Goal: Navigation & Orientation: Find specific page/section

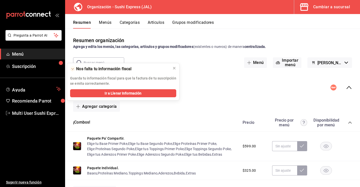
click at [106, 23] on button "Menús" at bounding box center [105, 24] width 13 height 9
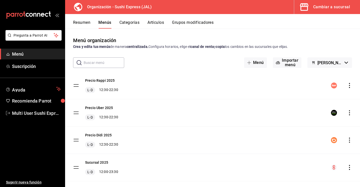
click at [85, 22] on button "Resumen" at bounding box center [81, 24] width 17 height 9
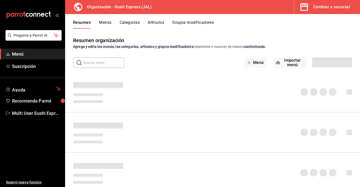
click at [109, 24] on button "Menús" at bounding box center [105, 24] width 13 height 9
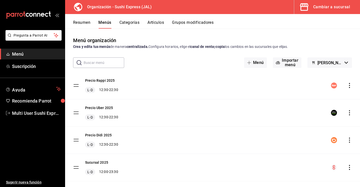
click at [80, 20] on button "Resumen" at bounding box center [81, 24] width 17 height 9
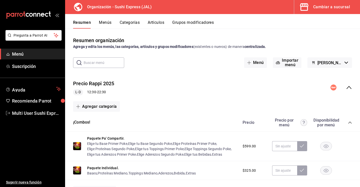
click at [352, 88] on div "Precio Rappi 2025 [PERSON_NAME] 12:30 - 22:30" at bounding box center [212, 87] width 295 height 23
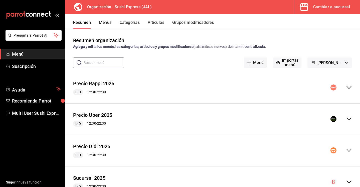
click at [108, 24] on button "Menús" at bounding box center [105, 24] width 13 height 9
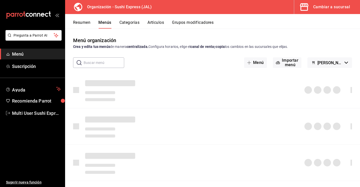
click at [331, 5] on div "Cambiar a sucursal" at bounding box center [331, 7] width 37 height 7
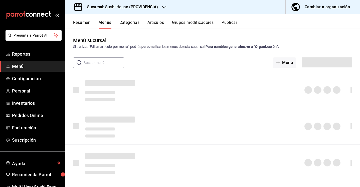
click at [140, 9] on h3 "Sucursal: Sushi House (PROVIDENCIA)" at bounding box center [120, 7] width 75 height 6
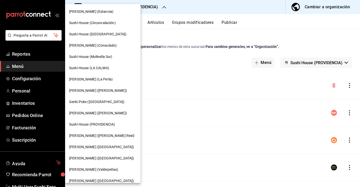
click at [116, 23] on span "Sushi House (Circunvalación)" at bounding box center [92, 22] width 47 height 5
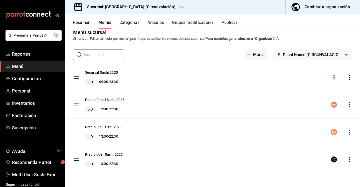
scroll to position [9, 0]
click at [306, 52] on span "Sushi House (CIRCUNVALACION)" at bounding box center [313, 54] width 60 height 5
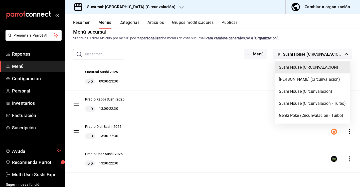
click at [212, 159] on div at bounding box center [180, 93] width 360 height 187
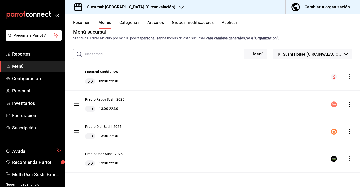
click at [311, 54] on span "Sushi House (CIRCUNVALACION)" at bounding box center [313, 54] width 60 height 5
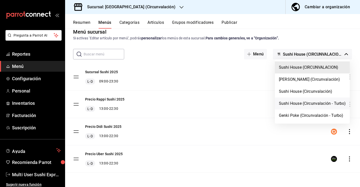
click at [299, 101] on li "Sushi House (Circunvalación - Turbo)" at bounding box center [312, 103] width 75 height 12
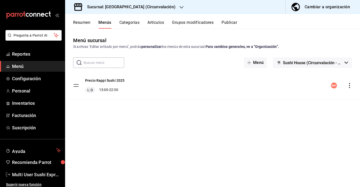
scroll to position [0, 0]
